Goal: Navigation & Orientation: Find specific page/section

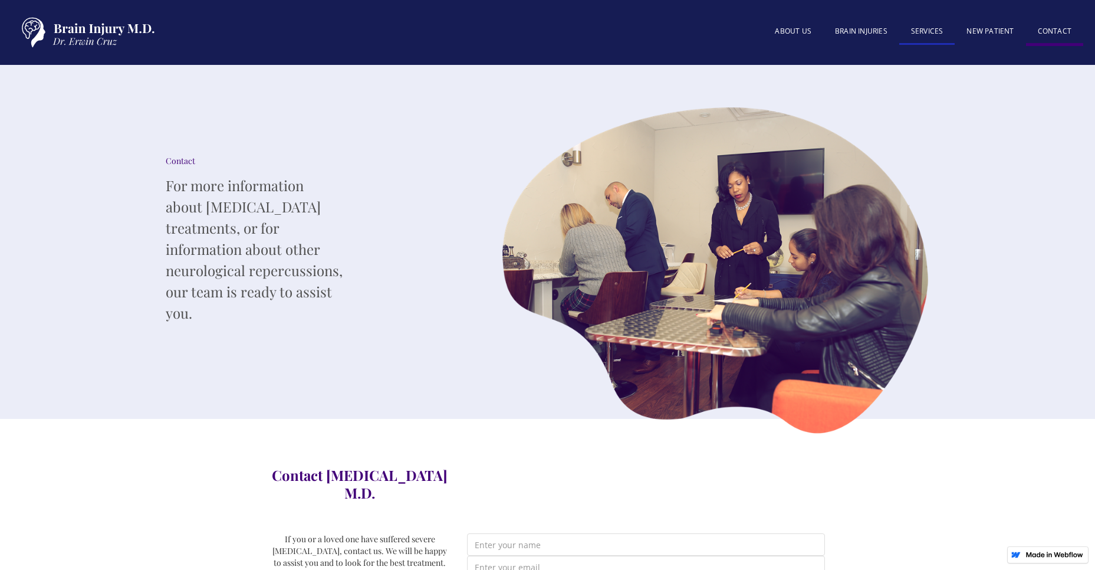
click at [929, 28] on link "SERVICES" at bounding box center [928, 31] width 56 height 25
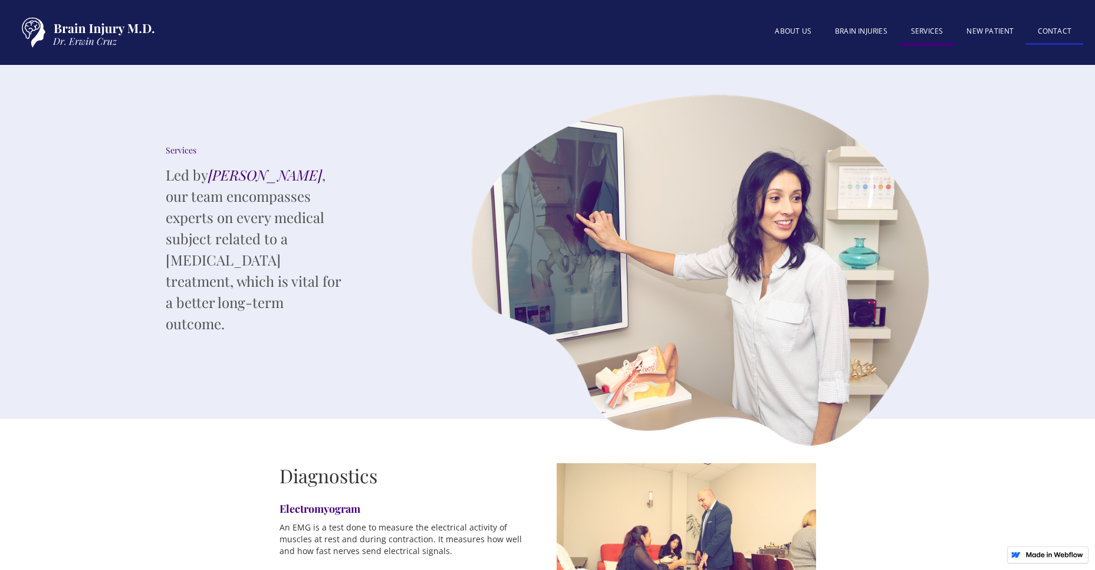
click at [1051, 28] on link "Contact" at bounding box center [1054, 31] width 57 height 25
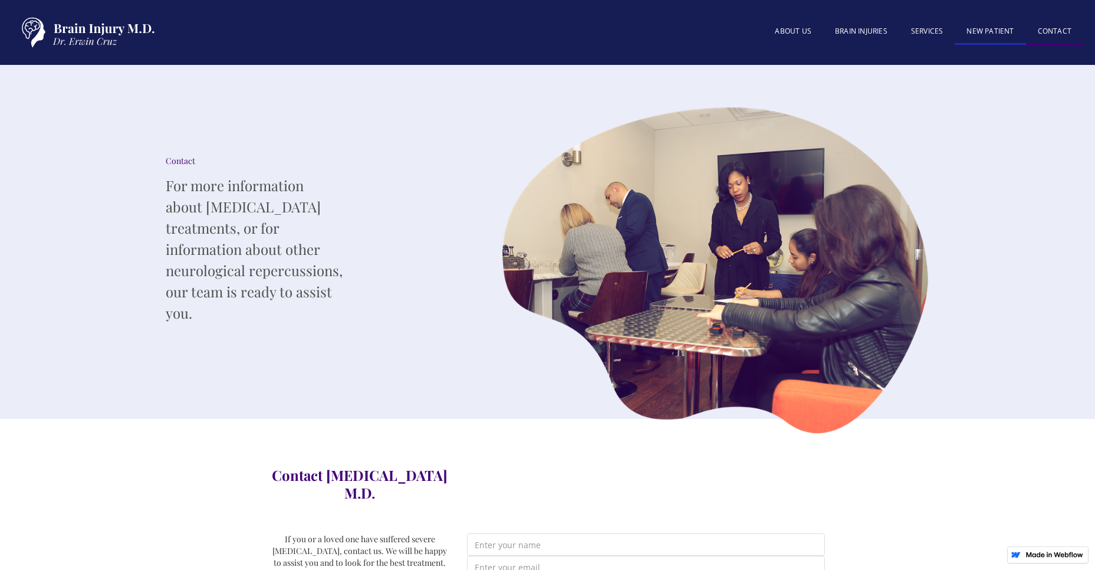
click at [1002, 31] on link "New patient" at bounding box center [990, 31] width 71 height 25
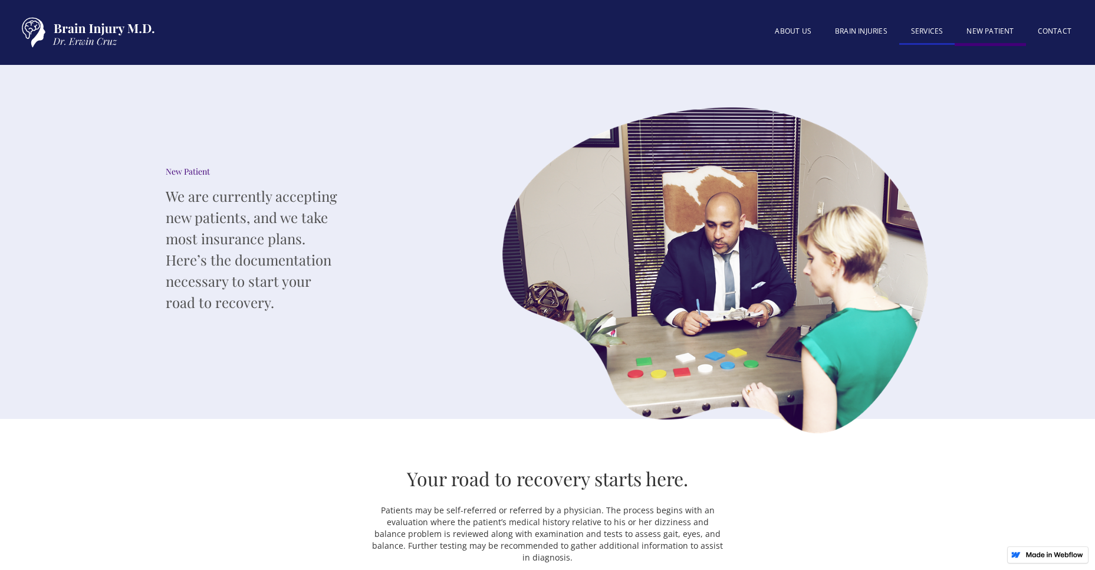
click at [931, 30] on link "SERVICES" at bounding box center [928, 31] width 56 height 25
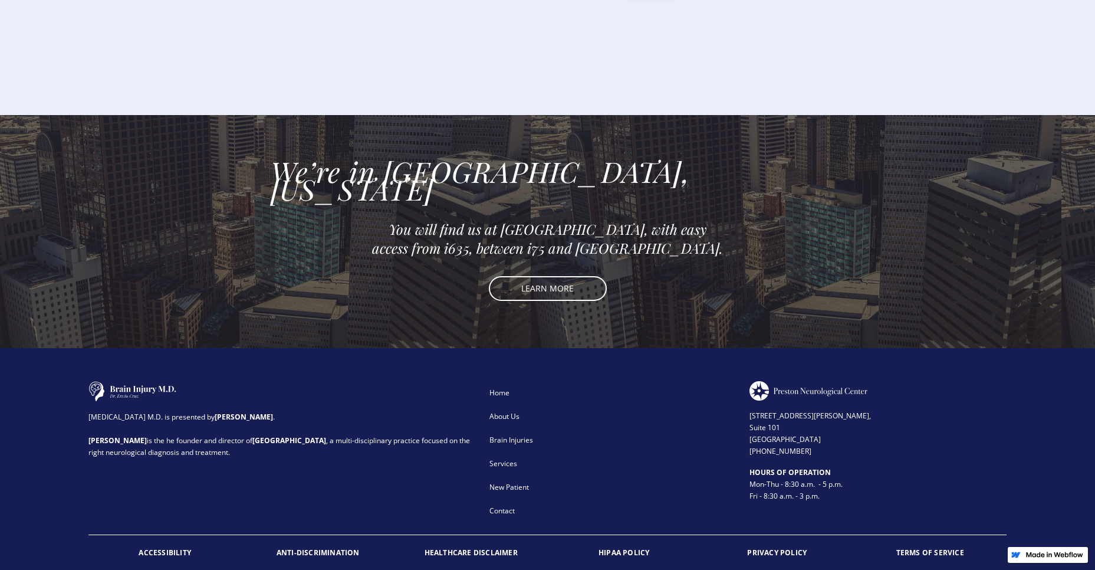
scroll to position [1803, 0]
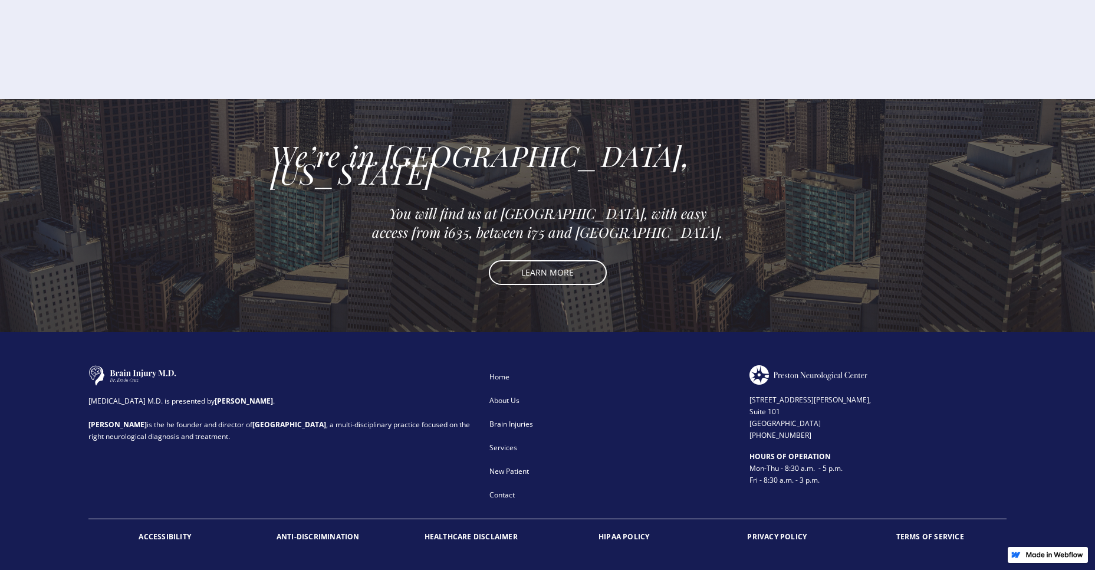
click at [502, 442] on div "Services" at bounding box center [612, 448] width 245 height 12
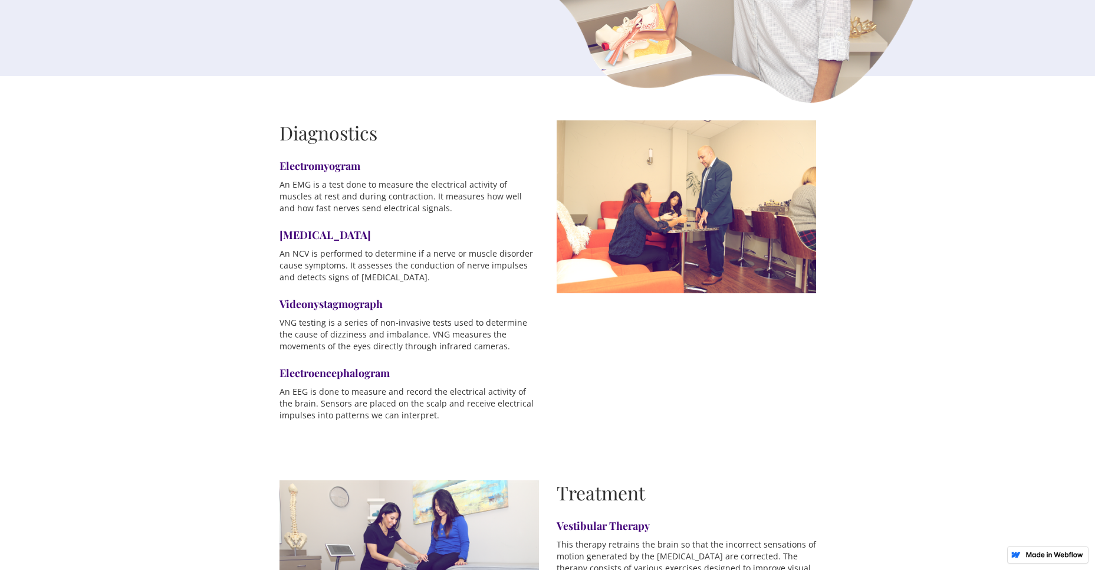
scroll to position [342, 0]
